Goal: Task Accomplishment & Management: Understand process/instructions

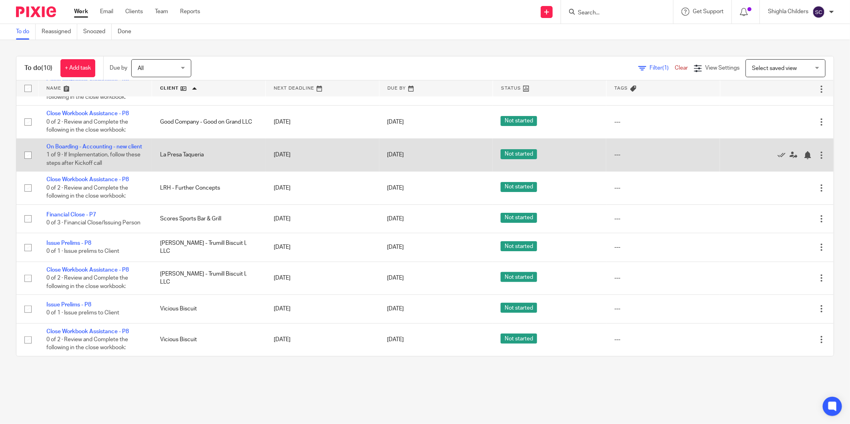
scroll to position [64, 0]
click at [113, 140] on td "On Boarding - Accounting - new client 1 of 9 · If Implementation, follow these …" at bounding box center [95, 155] width 114 height 33
click at [113, 144] on link "On Boarding - Accounting - new client" at bounding box center [94, 147] width 96 height 6
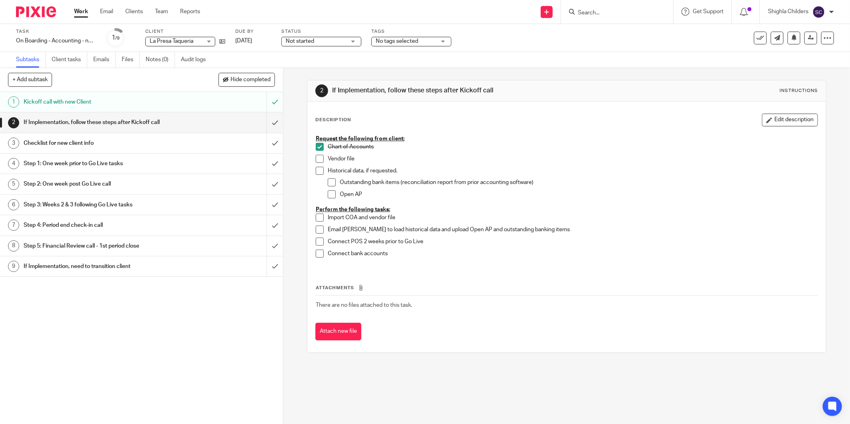
click at [102, 142] on h1 "Checklist for new client info" at bounding box center [102, 143] width 157 height 12
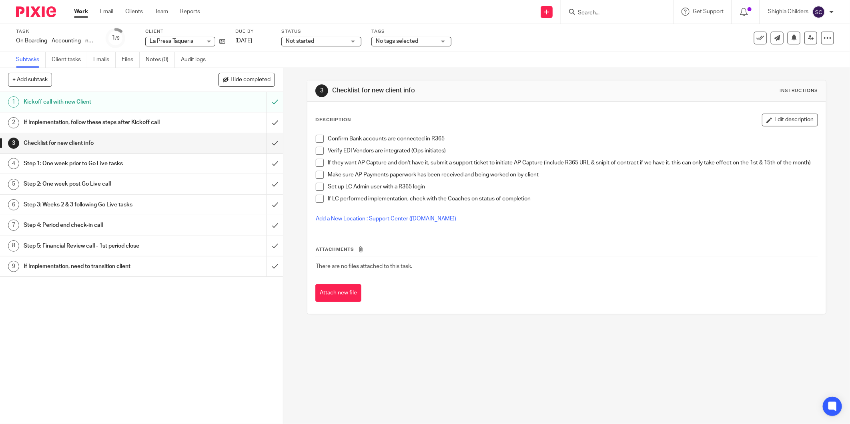
click at [316, 163] on span at bounding box center [320, 163] width 8 height 8
